Goal: Information Seeking & Learning: Find specific fact

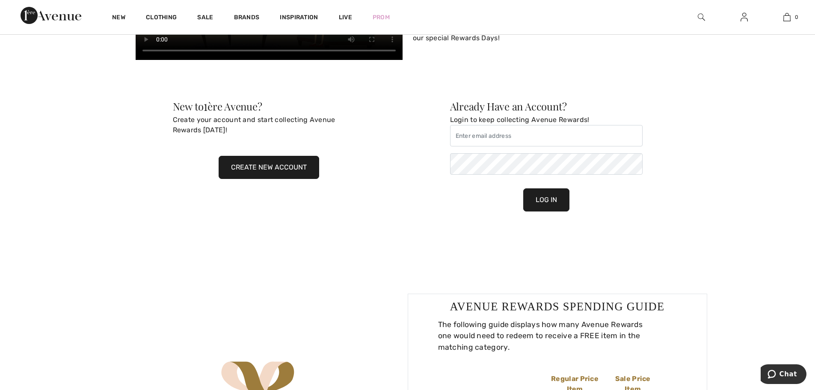
scroll to position [727, 0]
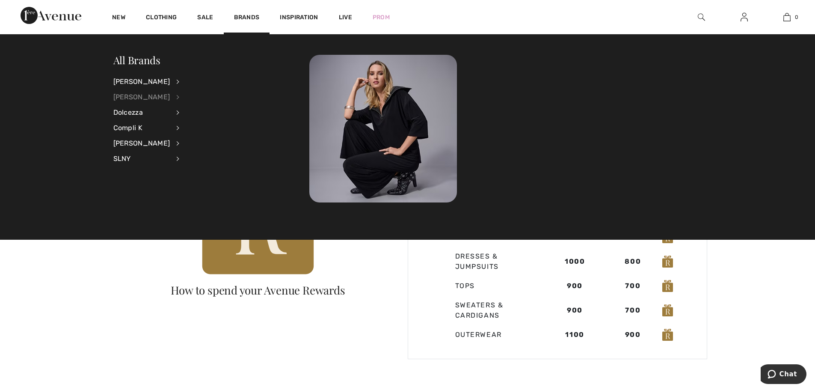
type input "sergio@1ereavenue.com"
click at [135, 94] on div "[PERSON_NAME]" at bounding box center [141, 96] width 57 height 15
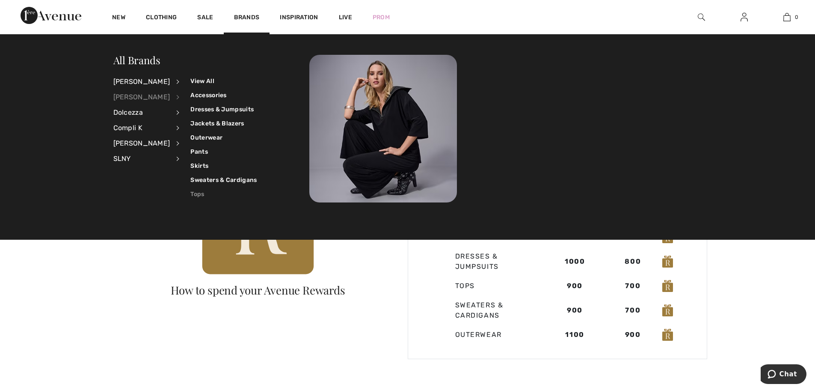
click at [191, 192] on link "Tops" at bounding box center [223, 194] width 66 height 14
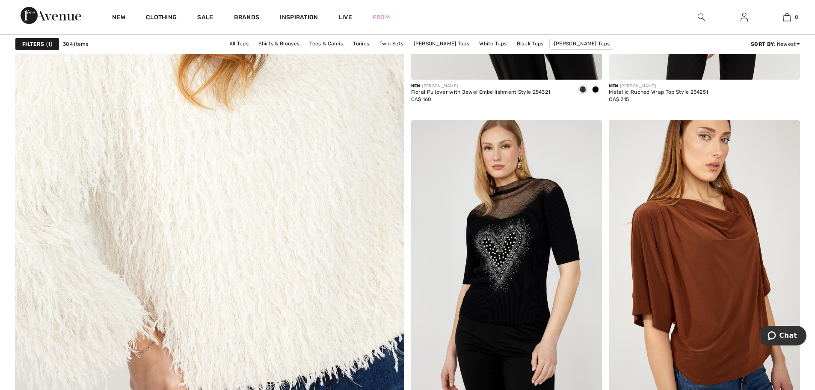
scroll to position [2994, 0]
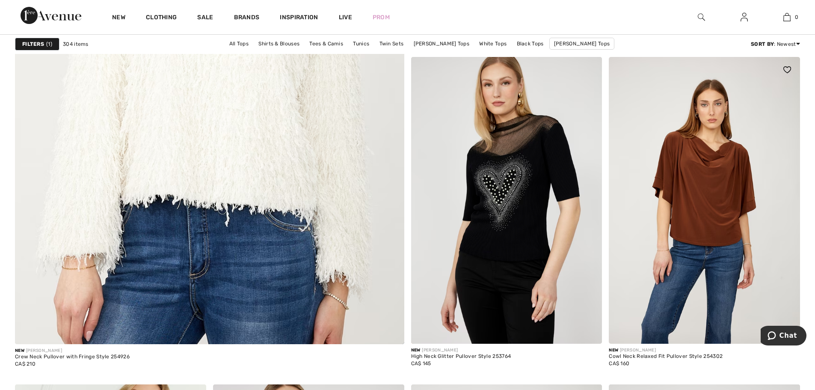
click at [745, 189] on img at bounding box center [704, 200] width 191 height 287
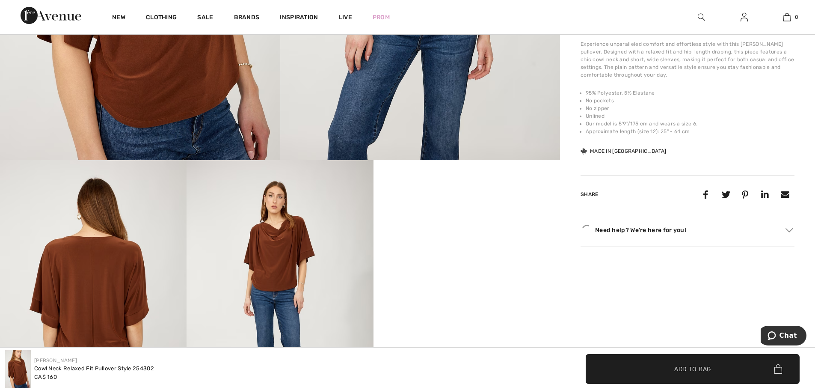
scroll to position [342, 0]
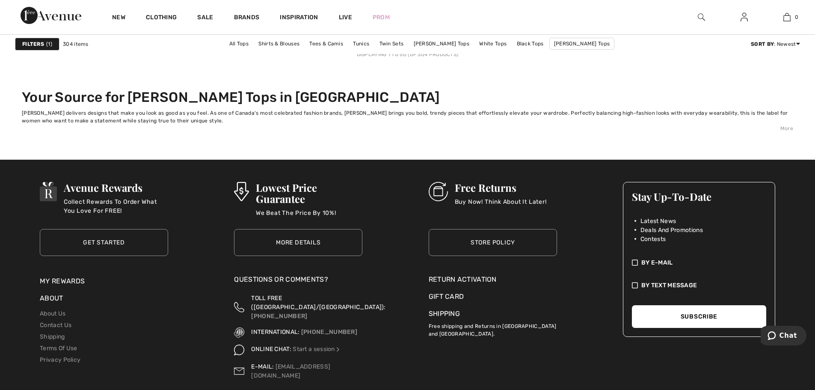
scroll to position [5040, 0]
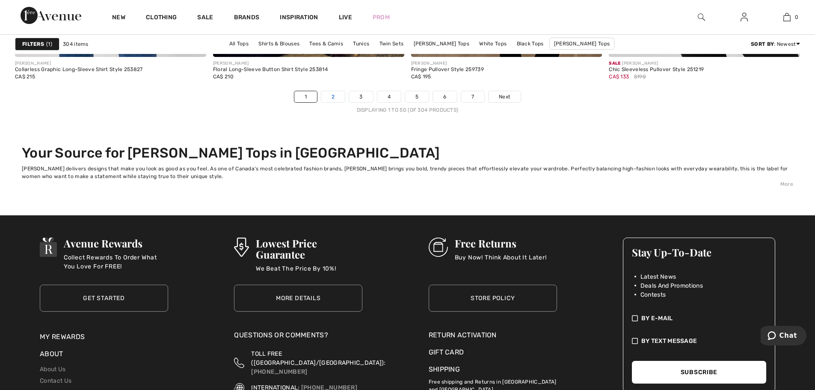
click at [326, 94] on link "2" at bounding box center [333, 96] width 24 height 11
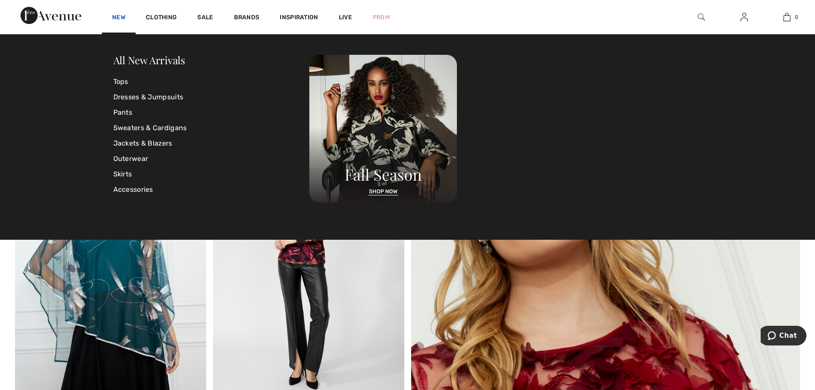
click at [121, 17] on link "New" at bounding box center [118, 18] width 13 height 9
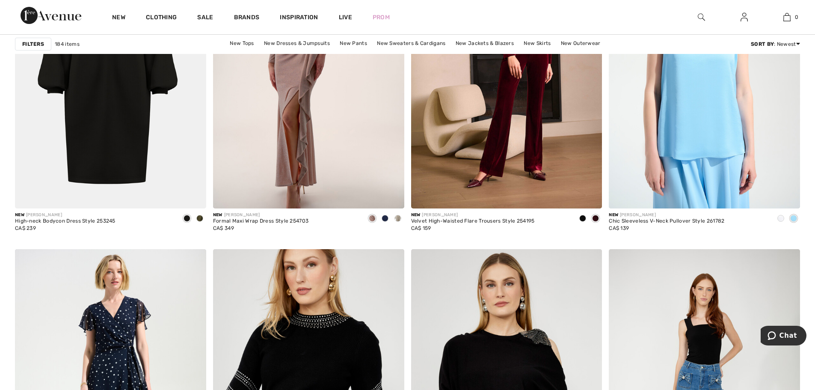
scroll to position [1668, 0]
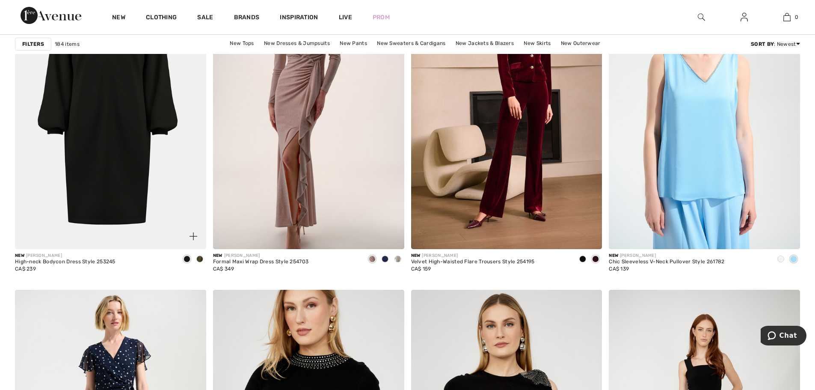
click at [201, 257] on span at bounding box center [199, 258] width 7 height 7
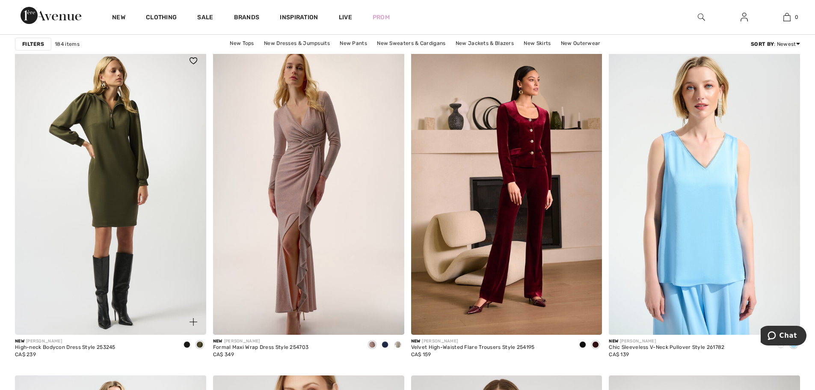
scroll to position [1625, 0]
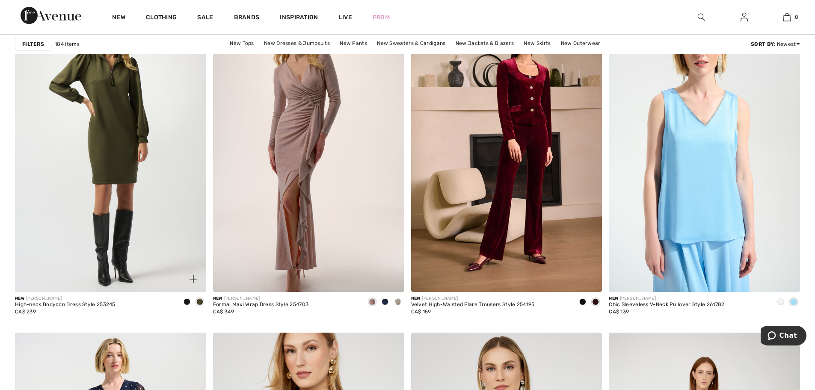
click at [185, 302] on span at bounding box center [186, 301] width 7 height 7
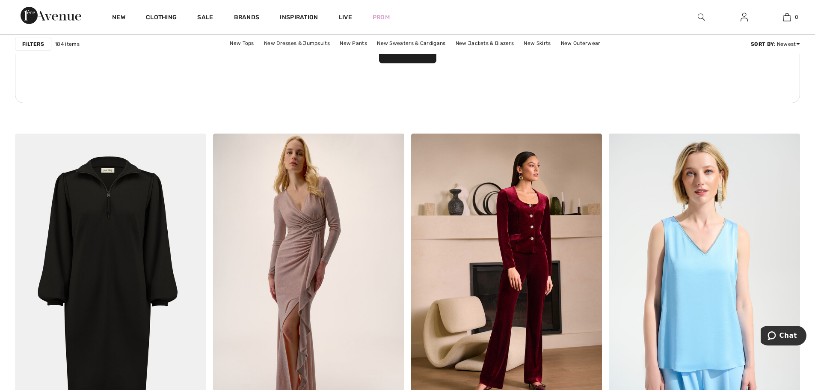
scroll to position [1711, 0]
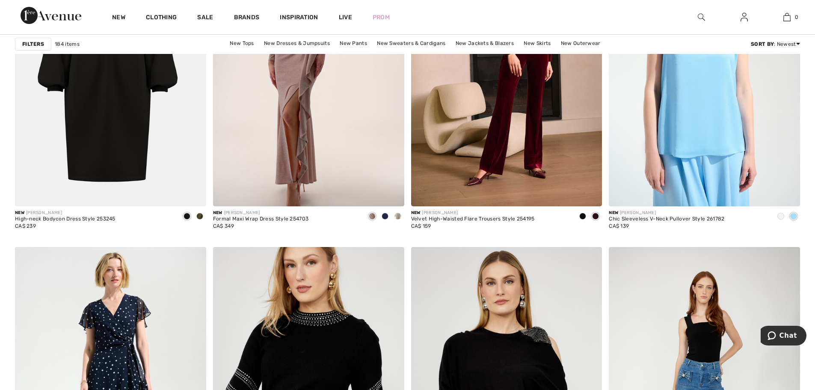
drag, startPoint x: 0, startPoint y: 160, endPoint x: 4, endPoint y: 124, distance: 36.9
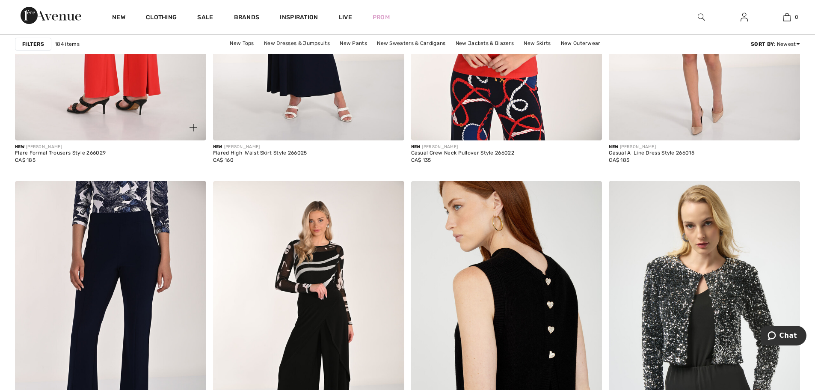
scroll to position [4405, 0]
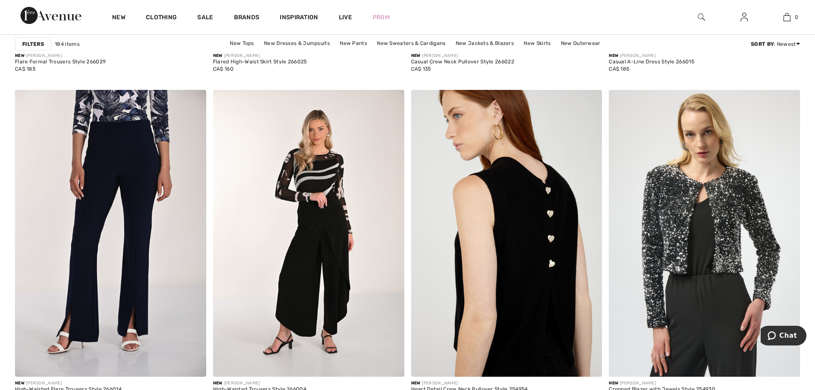
click at [697, 15] on div at bounding box center [701, 17] width 43 height 34
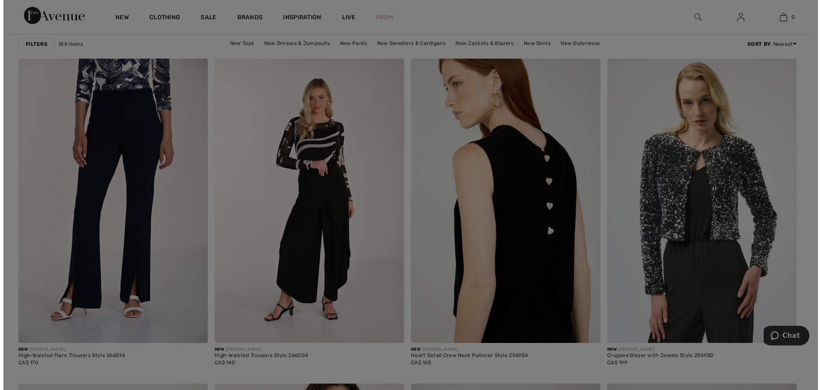
scroll to position [4435, 0]
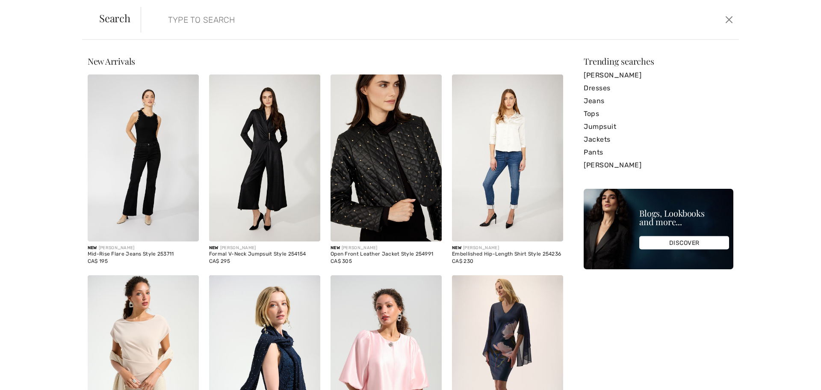
paste input "254173"
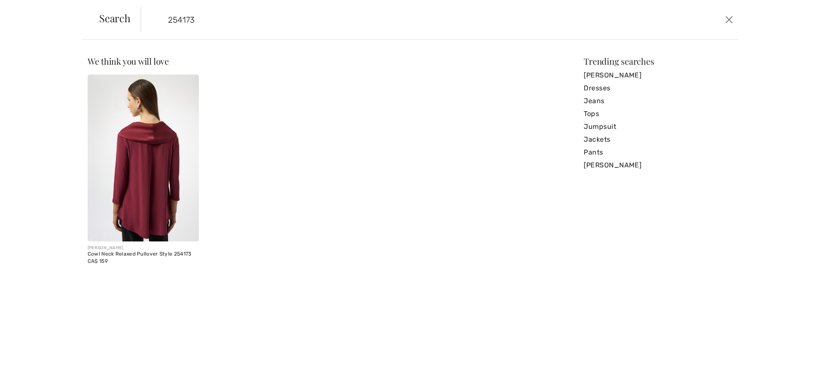
type input "254173"
click at [139, 164] on img at bounding box center [143, 157] width 111 height 167
